Goal: Obtain resource: Obtain resource

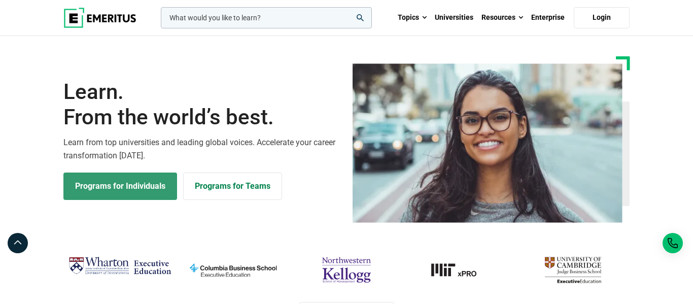
click at [144, 180] on link "Programs for Individuals" at bounding box center [120, 186] width 114 height 27
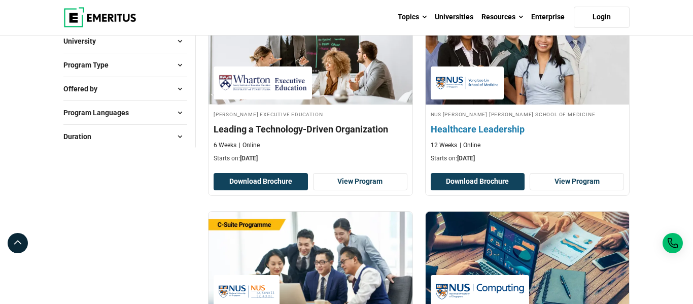
scroll to position [187, 0]
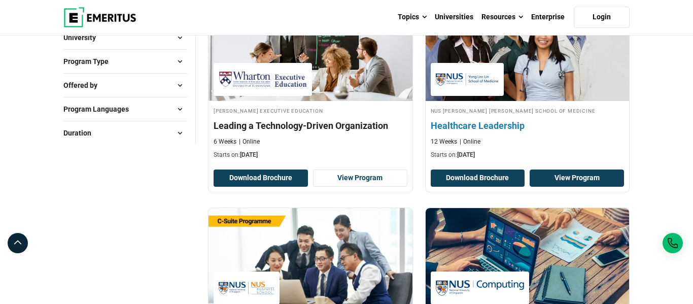
click at [568, 179] on link "View Program" at bounding box center [577, 178] width 94 height 17
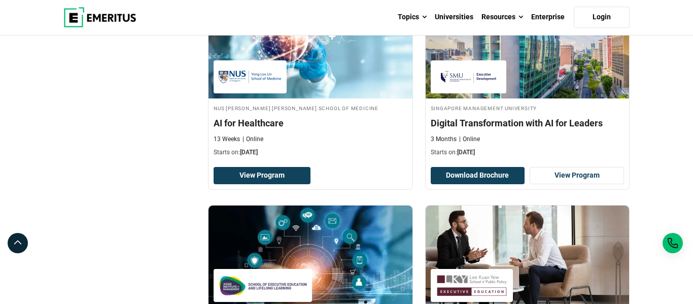
scroll to position [1294, 0]
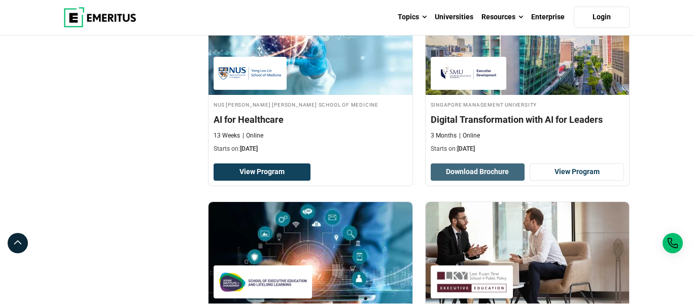
click at [498, 172] on button "Download Brochure" at bounding box center [478, 171] width 94 height 17
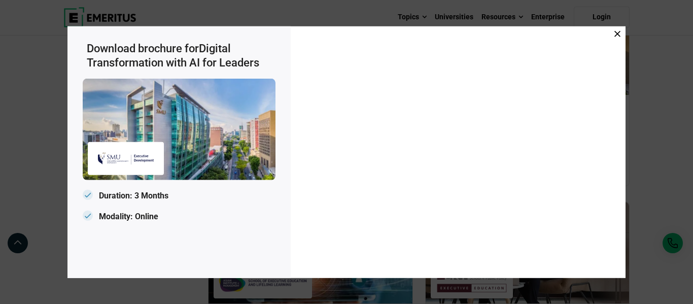
click at [619, 31] on icon at bounding box center [618, 33] width 6 height 6
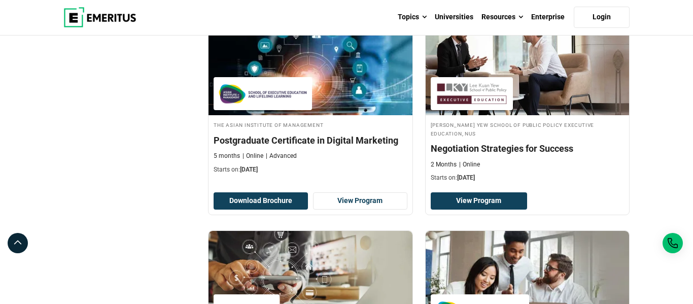
scroll to position [1479, 0]
